Goal: Task Accomplishment & Management: Complete application form

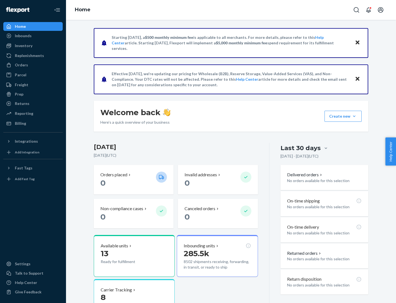
click at [354, 116] on button "Create new Create new inbound Create new order Create new product" at bounding box center [343, 116] width 37 height 11
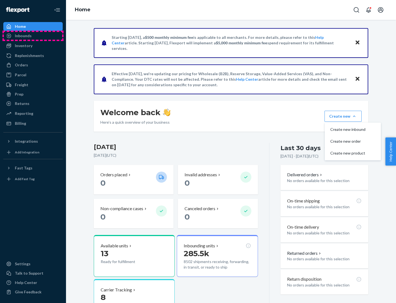
click at [33, 36] on div "Inbounds" at bounding box center [33, 36] width 58 height 8
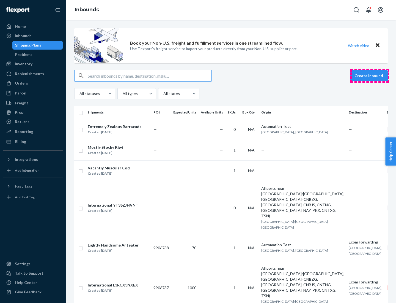
click at [370, 76] on button "Create inbound" at bounding box center [369, 75] width 38 height 11
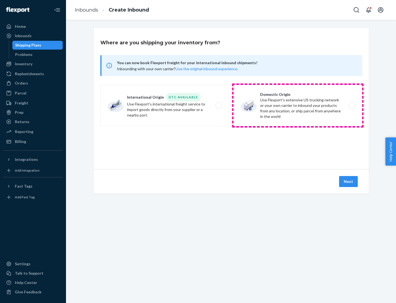
click at [298, 105] on label "Domestic Origin Use Flexport’s extensive US trucking network or your own carrie…" at bounding box center [298, 105] width 129 height 41
click at [352, 105] on input "Domestic Origin Use Flexport’s extensive US trucking network or your own carrie…" at bounding box center [354, 106] width 4 height 4
radio input "true"
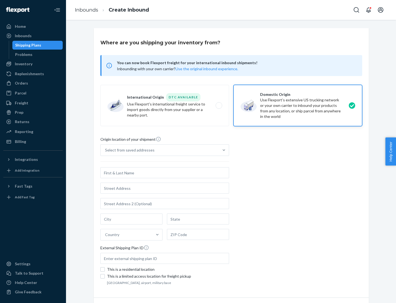
click at [128, 150] on div "Select from saved addresses" at bounding box center [130, 150] width 50 height 6
click at [106, 150] on input "Select from saved addresses" at bounding box center [105, 150] width 1 height 6
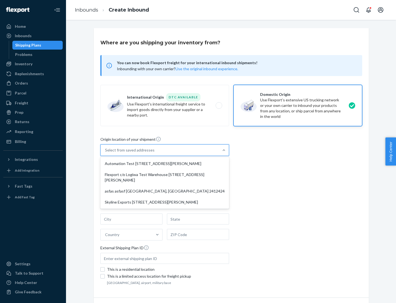
scroll to position [2, 0]
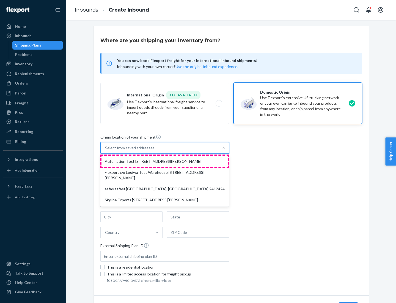
click at [165, 161] on div "Automation Test [STREET_ADDRESS][PERSON_NAME]" at bounding box center [165, 161] width 127 height 11
click at [106, 150] on input "option Automation Test [STREET_ADDRESS][PERSON_NAME] focused, 1 of 4. 4 results…" at bounding box center [105, 148] width 1 height 6
type input "Automation Test"
type input "9th Floor"
type input "[GEOGRAPHIC_DATA]"
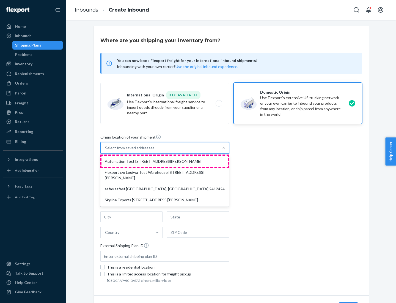
type input "CA"
type input "94104"
type input "[STREET_ADDRESS][PERSON_NAME]"
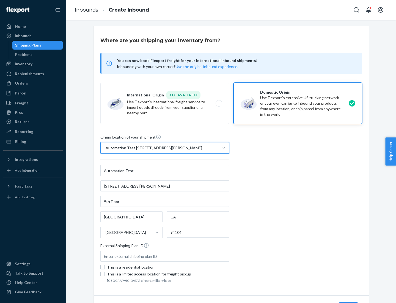
scroll to position [32, 0]
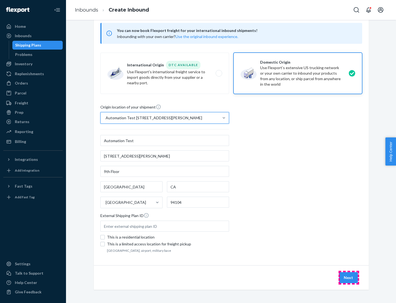
click at [349, 277] on button "Next" at bounding box center [348, 277] width 19 height 11
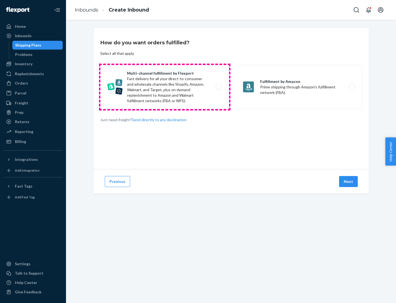
click at [165, 87] on label "Multi-channel fulfillment by Flexport Fast delivery for all your direct-to-cons…" at bounding box center [164, 87] width 129 height 44
click at [219, 87] on input "Multi-channel fulfillment by Flexport Fast delivery for all your direct-to-cons…" at bounding box center [221, 87] width 4 height 4
radio input "true"
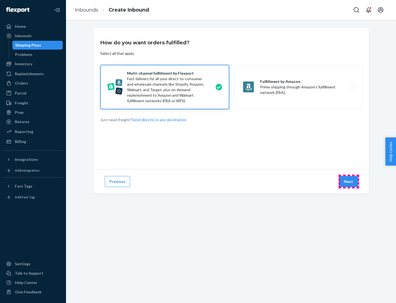
click at [349, 181] on button "Next" at bounding box center [348, 181] width 19 height 11
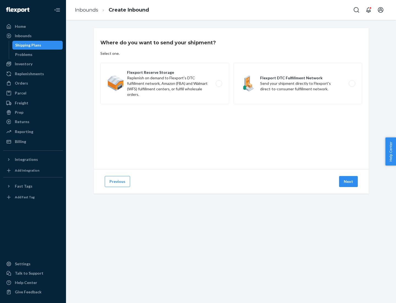
click at [298, 83] on label "Flexport DTC Fulfillment Network Send your shipment directly to Flexport's dire…" at bounding box center [298, 83] width 129 height 41
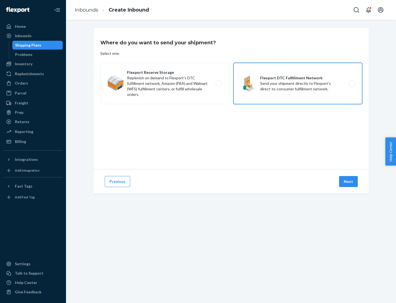
click at [352, 83] on input "Flexport DTC Fulfillment Network Send your shipment directly to Flexport's dire…" at bounding box center [354, 84] width 4 height 4
radio input "true"
click at [349, 181] on button "Next" at bounding box center [348, 181] width 19 height 11
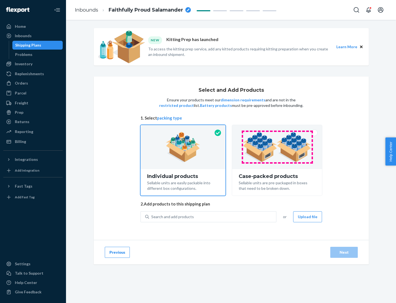
click at [277, 147] on img at bounding box center [277, 147] width 69 height 30
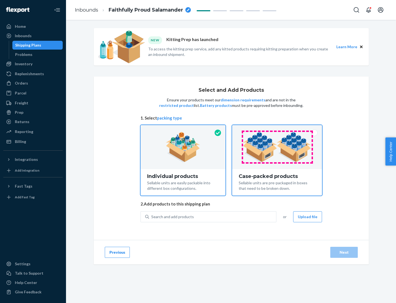
click at [277, 128] on input "Case-packed products Sellable units are pre-packaged in boxes that need to be b…" at bounding box center [277, 127] width 4 height 4
radio input "true"
radio input "false"
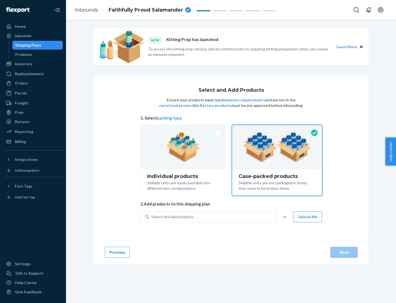
click at [213, 216] on div "Search and add products" at bounding box center [212, 217] width 127 height 10
click at [152, 216] on input "Search and add products" at bounding box center [151, 217] width 1 height 6
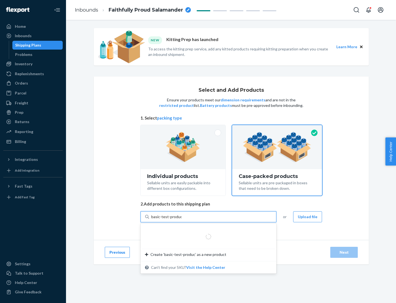
type input "basic-test-product-1"
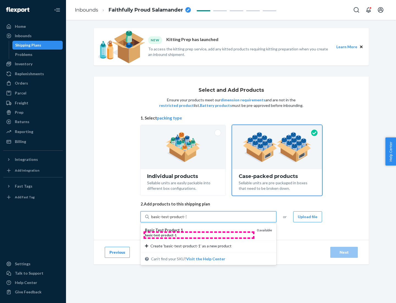
click at [199, 235] on div "basic - test - product - 1" at bounding box center [199, 234] width 108 height 5
click at [187, 219] on input "basic-test-product-1" at bounding box center [168, 217] width 35 height 6
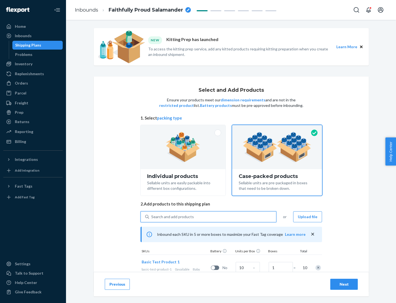
scroll to position [20, 0]
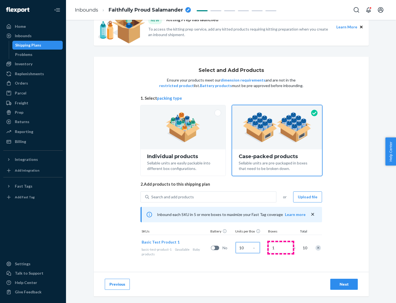
type input "10"
type input "7"
click at [344, 284] on div "Next" at bounding box center [344, 284] width 18 height 6
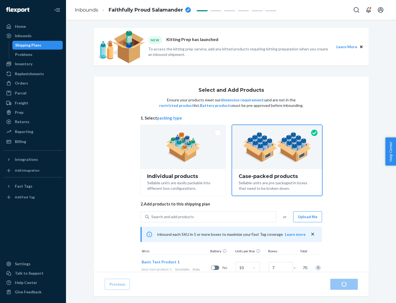
radio input "true"
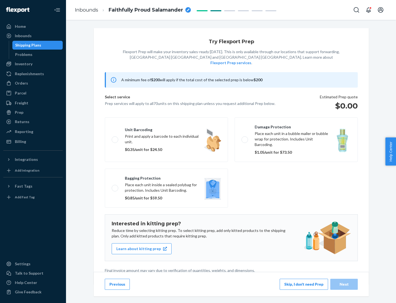
scroll to position [1, 0]
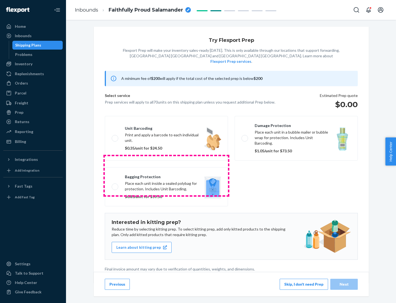
click at [166, 175] on label "Bagging protection Place each unit inside a sealed polybag for protection. Incl…" at bounding box center [166, 186] width 123 height 39
click at [115, 185] on input "Bagging protection Place each unit inside a sealed polybag for protection. Incl…" at bounding box center [114, 187] width 4 height 4
checkbox input "true"
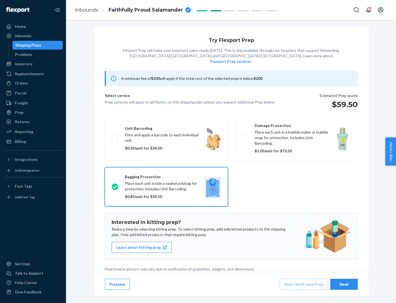
click at [344, 284] on div "Next" at bounding box center [344, 284] width 18 height 6
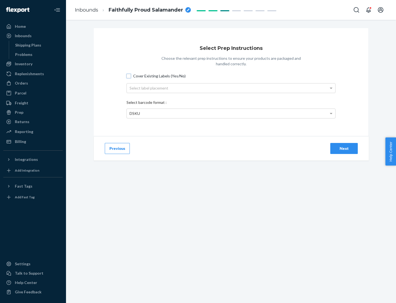
click at [129, 76] on input "Cover Existing Labels (Yes/No)" at bounding box center [129, 76] width 4 height 4
checkbox input "true"
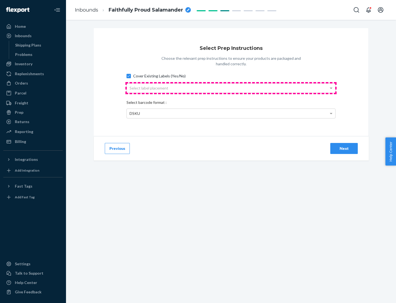
click at [231, 88] on div "Select label placement" at bounding box center [231, 87] width 209 height 9
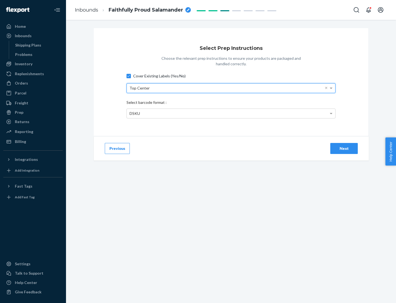
click at [231, 113] on div "DSKU" at bounding box center [231, 113] width 209 height 9
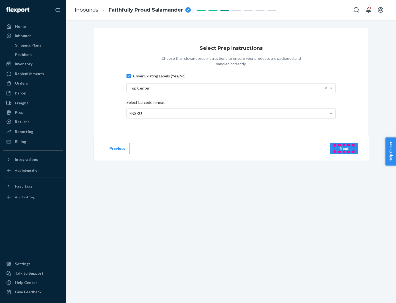
click at [344, 148] on div "Next" at bounding box center [344, 149] width 18 height 6
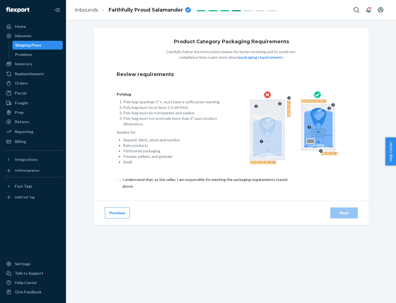
click at [204, 182] on input "checkbox" at bounding box center [208, 182] width 183 height 13
checkbox input "true"
click at [344, 212] on div "Next" at bounding box center [344, 213] width 18 height 6
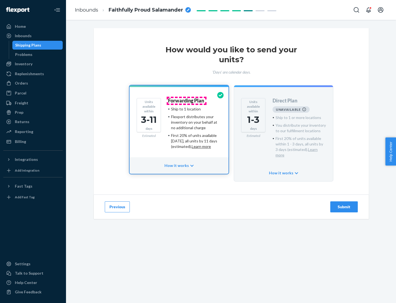
click at [187, 100] on h4 "Forwarding Plan" at bounding box center [186, 101] width 36 height 6
click at [344, 204] on div "Submit" at bounding box center [344, 207] width 18 height 6
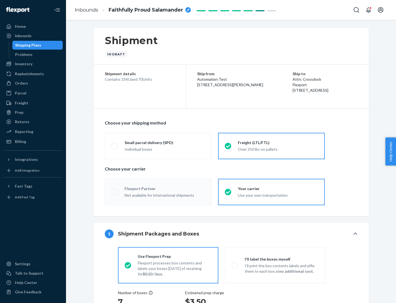
radio input "true"
radio input "false"
radio input "true"
radio input "false"
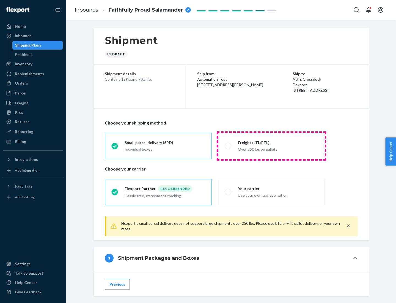
click at [272, 146] on div "Over 250 lbs on pallets" at bounding box center [278, 148] width 80 height 7
click at [228, 146] on input "Freight (LTL/FTL) Over 250 lbs on pallets" at bounding box center [227, 146] width 4 height 4
radio input "true"
radio input "false"
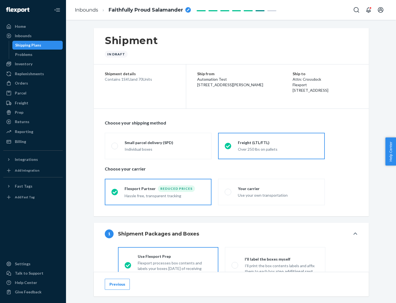
scroll to position [31, 0]
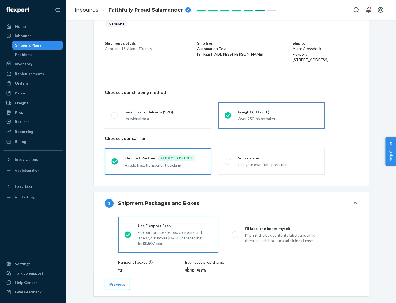
click at [272, 161] on div "Use your own transportation" at bounding box center [278, 164] width 80 height 7
click at [228, 161] on input "Your carrier Use your own transportation" at bounding box center [227, 161] width 4 height 4
radio input "true"
radio input "false"
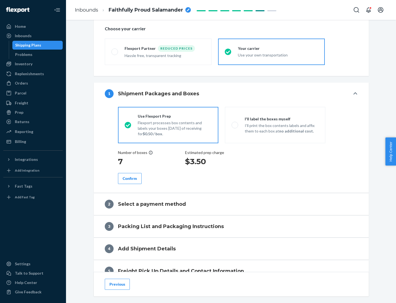
scroll to position [104, 0]
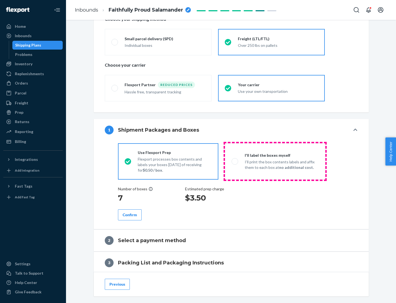
click at [275, 161] on p "I’ll print the box contents labels and affix them to each box at no additional …" at bounding box center [282, 164] width 74 height 11
click at [235, 161] on input "I'll label the boxes myself I’ll print the box contents labels and affix them t…" at bounding box center [234, 161] width 4 height 4
radio input "true"
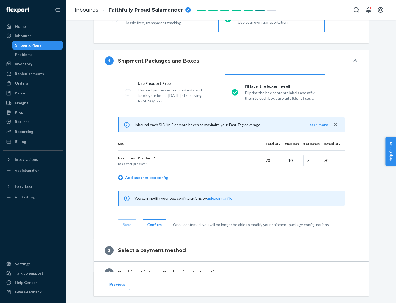
scroll to position [95, 0]
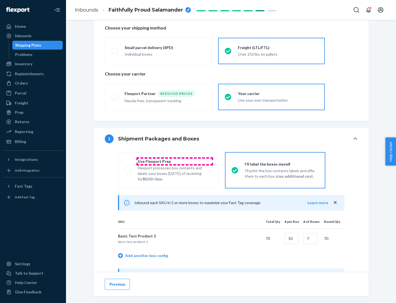
click at [175, 161] on div "Use Flexport Prep" at bounding box center [175, 161] width 74 height 6
click at [128, 168] on input "Use Flexport Prep Flexport processes box contents and labels your boxes [DATE] …" at bounding box center [127, 170] width 4 height 4
radio input "true"
radio input "false"
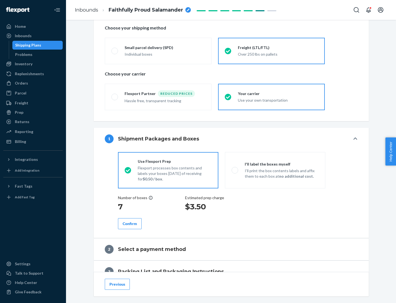
scroll to position [157, 0]
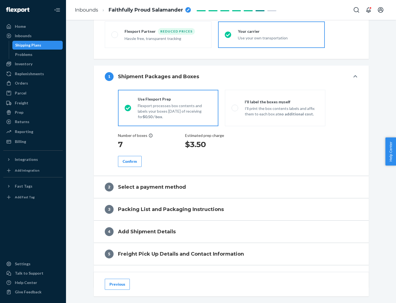
click at [130, 161] on div "Confirm" at bounding box center [130, 161] width 14 height 6
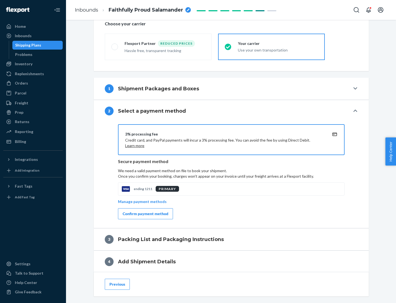
scroll to position [197, 0]
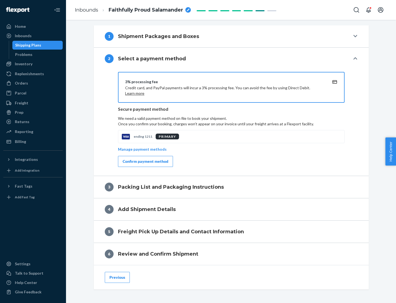
click at [145, 161] on div "Confirm payment method" at bounding box center [146, 161] width 46 height 6
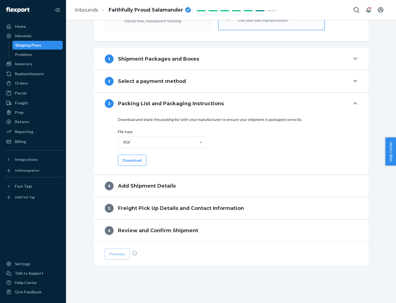
scroll to position [174, 0]
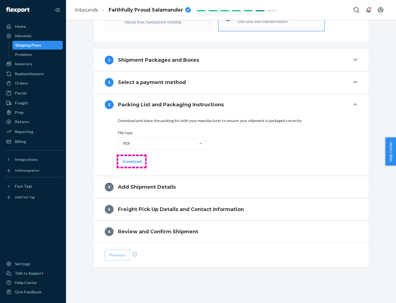
click at [132, 161] on button "Download" at bounding box center [132, 161] width 28 height 11
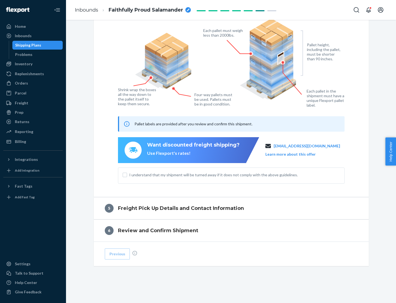
click at [231, 174] on span "I understand that my shipment will be turned away if it does not comply with th…" at bounding box center [234, 175] width 211 height 6
click at [127, 174] on input "I understand that my shipment will be turned away if it does not comply with th…" at bounding box center [125, 174] width 4 height 4
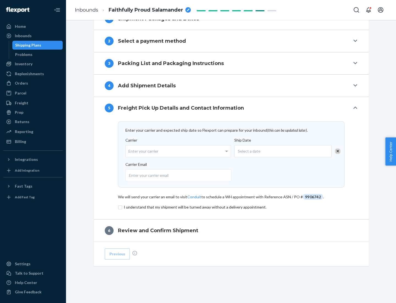
scroll to position [215, 0]
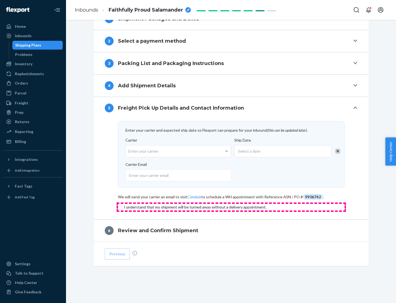
click at [231, 207] on input "checkbox" at bounding box center [231, 207] width 227 height 7
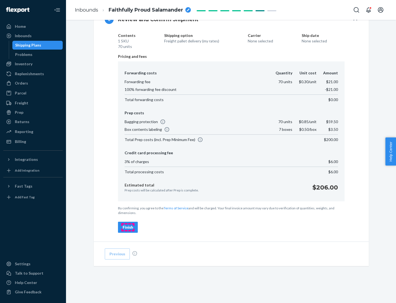
click at [128, 227] on div "Finish" at bounding box center [128, 227] width 10 height 6
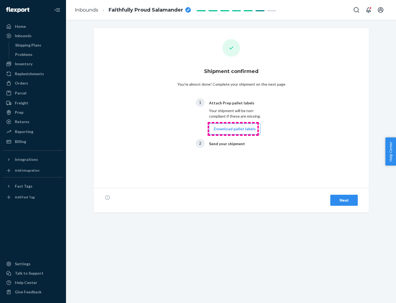
click at [233, 129] on button "Download pallet labels" at bounding box center [234, 128] width 51 height 11
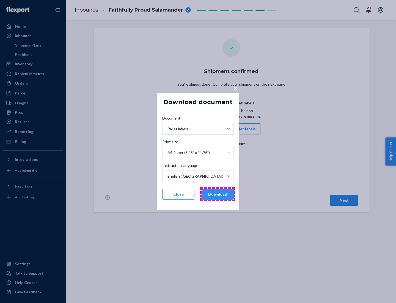
click at [218, 194] on button "Download" at bounding box center [218, 193] width 32 height 11
click at [235, 88] on span "×" at bounding box center [235, 87] width 4 height 9
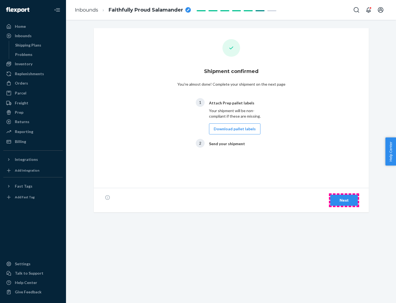
click at [344, 200] on div "Next" at bounding box center [344, 200] width 18 height 6
